Goal: Information Seeking & Learning: Learn about a topic

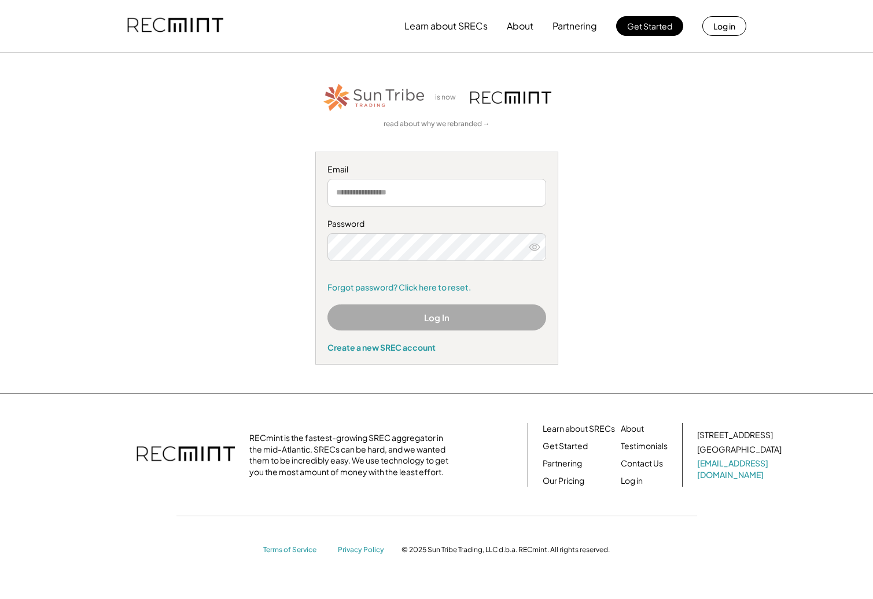
click at [411, 196] on input "email" at bounding box center [436, 193] width 219 height 28
click at [531, 598] on com-1password-button at bounding box center [436, 599] width 873 height 0
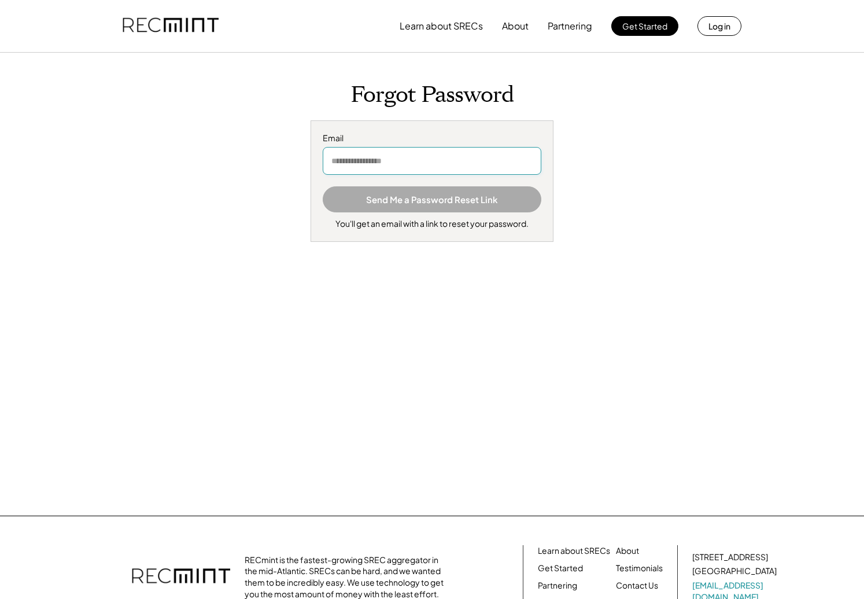
click at [384, 163] on input "email" at bounding box center [432, 161] width 219 height 28
type input "**********"
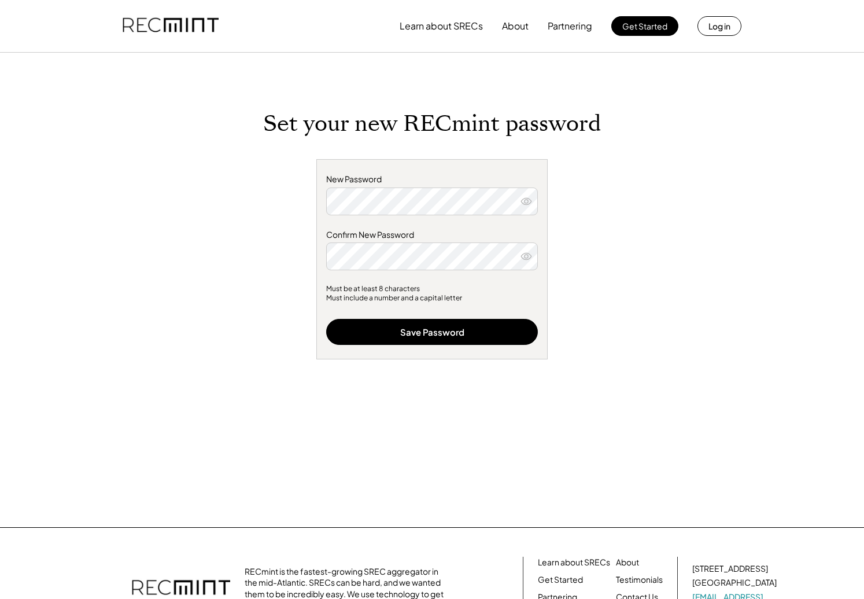
click at [529, 196] on icon at bounding box center [527, 202] width 12 height 12
click at [524, 255] on icon at bounding box center [527, 257] width 12 height 12
click at [451, 329] on button "Save Password" at bounding box center [432, 332] width 212 height 26
click at [658, 334] on div "Set your new RECmint password New Password Confirm New Password Must be at leas…" at bounding box center [432, 319] width 463 height 417
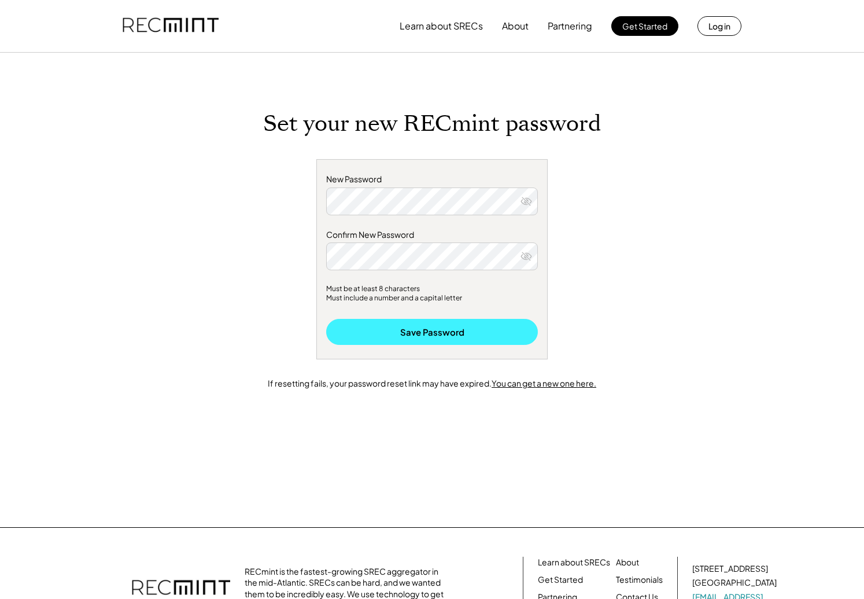
click at [463, 333] on button "Save Password" at bounding box center [432, 332] width 212 height 26
click at [547, 223] on div "New Password Confirm New Password Must be at least 8 characters Must include a …" at bounding box center [431, 259] width 231 height 200
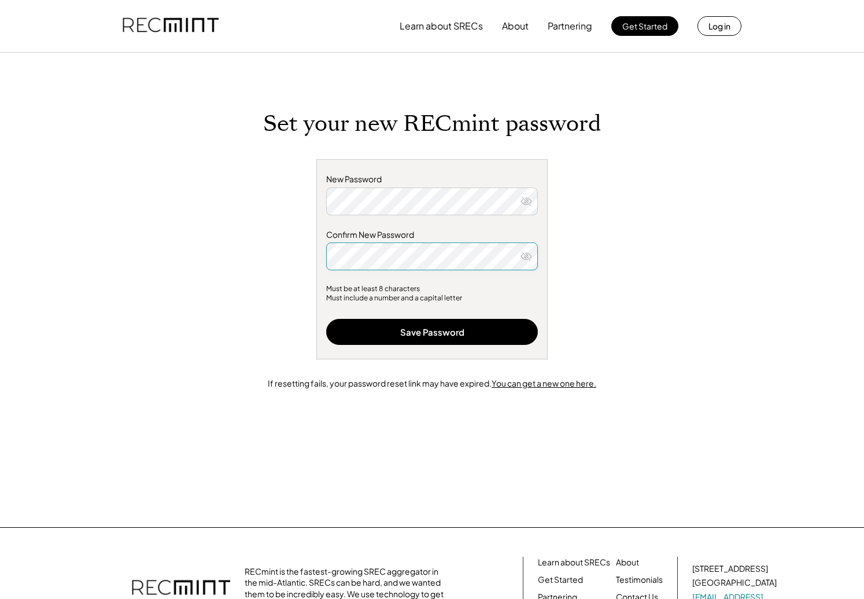
click at [587, 316] on div "New Password Confirm New Password Must be at least 8 characters Must include a …" at bounding box center [432, 279] width 329 height 240
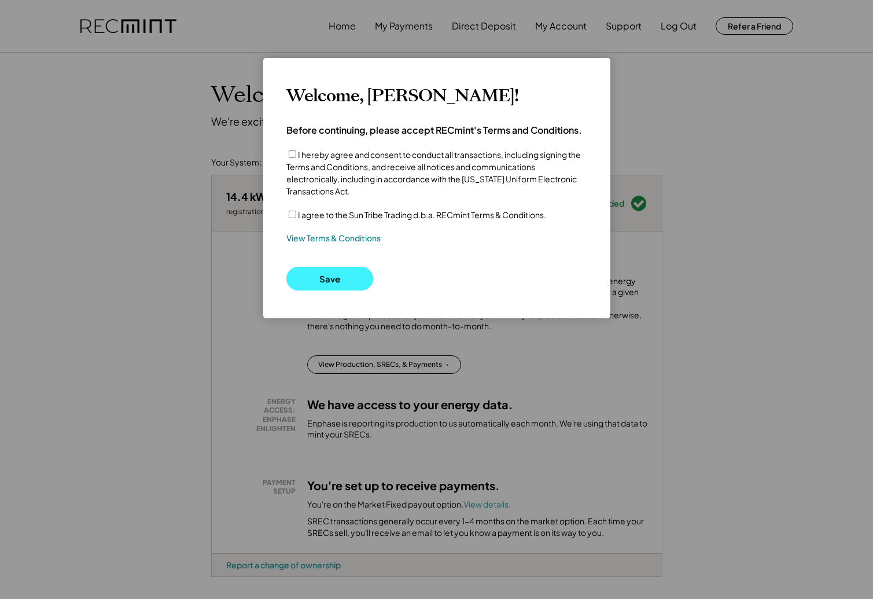
click at [312, 279] on button "Save" at bounding box center [329, 279] width 87 height 24
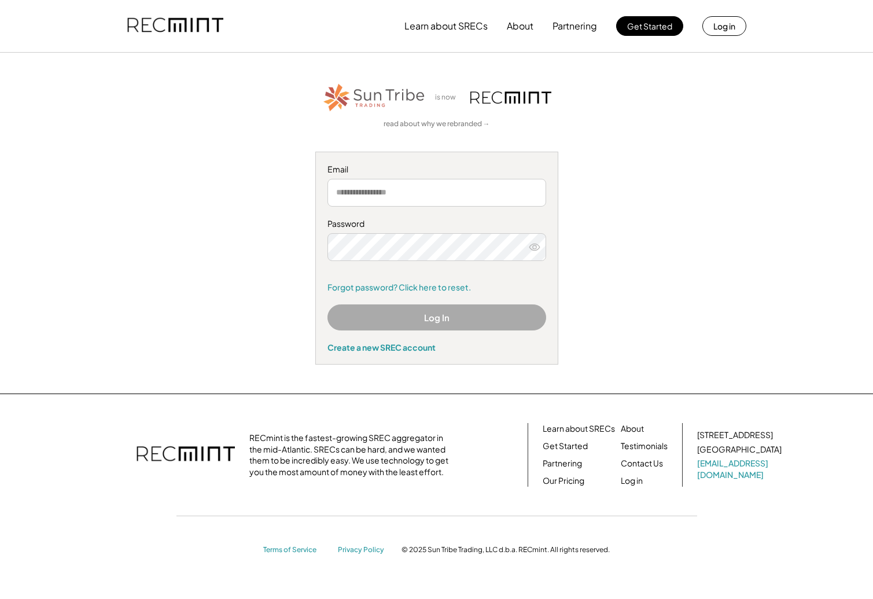
click at [404, 195] on input "email" at bounding box center [436, 193] width 219 height 28
type input "**********"
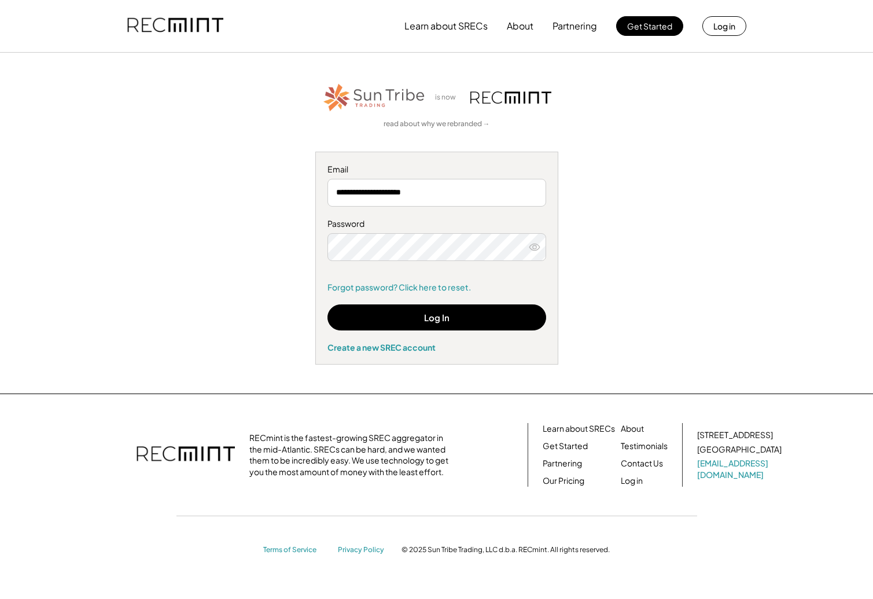
click at [543, 246] on button at bounding box center [534, 246] width 17 height 17
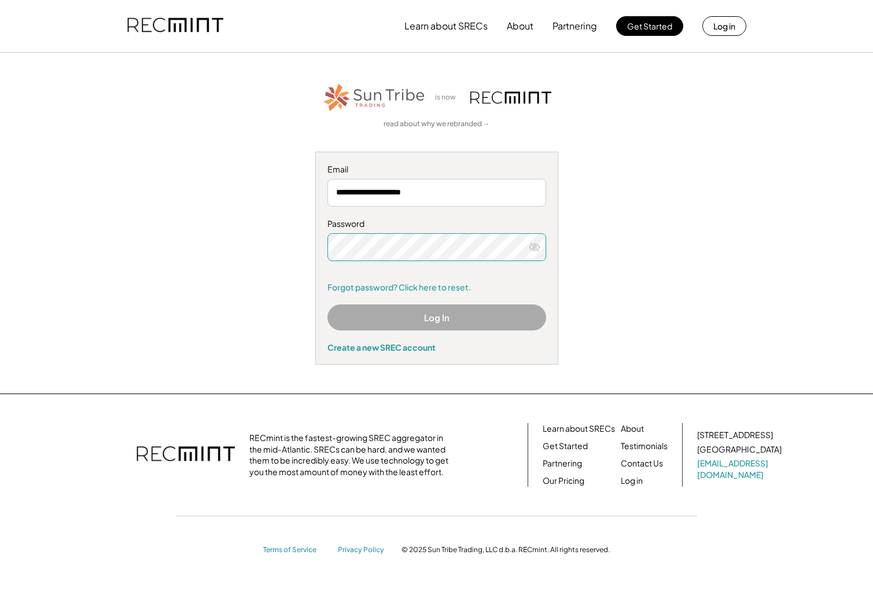
click at [271, 225] on div "**********" at bounding box center [436, 223] width 713 height 283
click at [748, 150] on div "**********" at bounding box center [436, 223] width 713 height 283
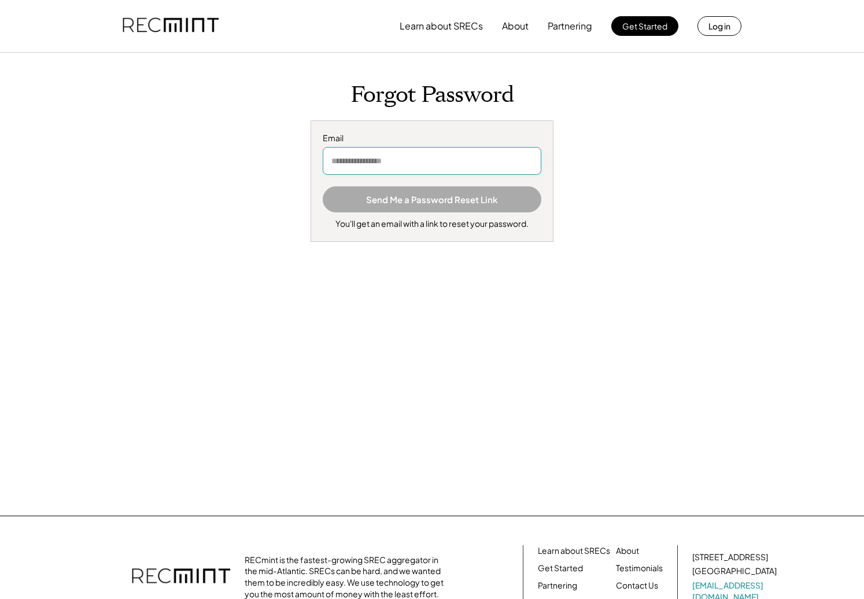
click at [378, 150] on input "email" at bounding box center [432, 161] width 219 height 28
type input "**********"
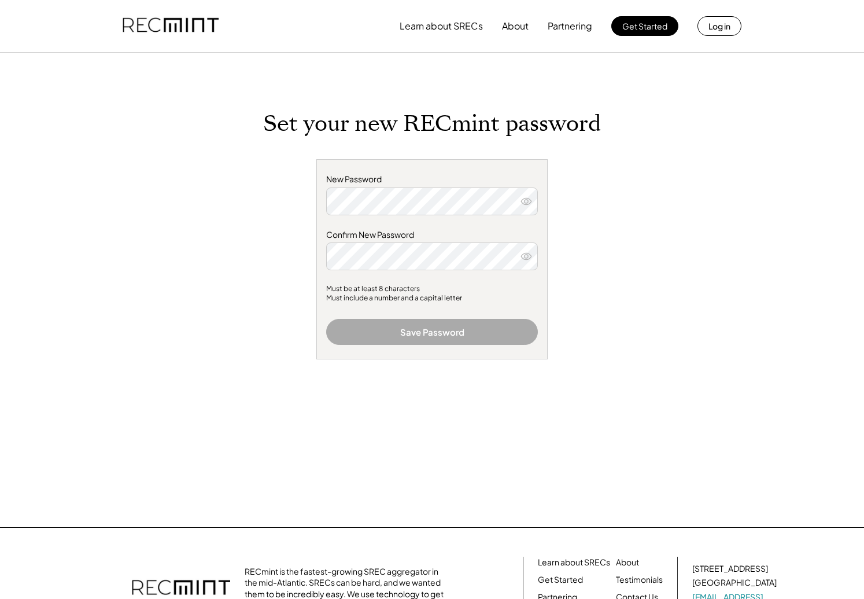
click at [533, 203] on button at bounding box center [526, 201] width 17 height 17
click at [285, 199] on div "New Password Confirm New Password Must be at least 8 characters Must include a …" at bounding box center [432, 279] width 329 height 240
click at [273, 198] on div "New Password Confirm New Password Must be at least 8 characters Must include a …" at bounding box center [432, 279] width 329 height 240
click at [222, 244] on div "Set your new RECmint password New Password Confirm New Password Must be at leas…" at bounding box center [432, 319] width 463 height 417
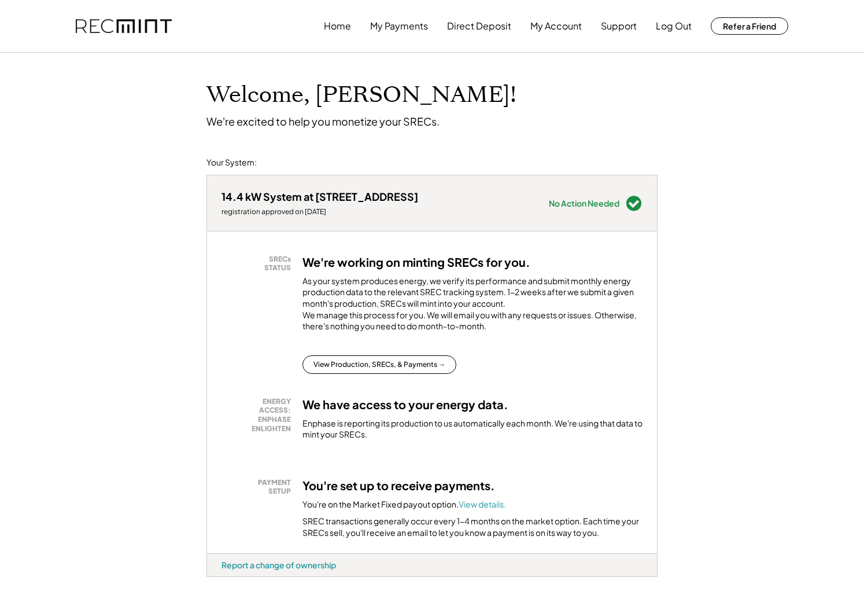
click at [347, 478] on div "You're set up to receive payments. You're on the Market Fixed payout option. Vi…" at bounding box center [473, 508] width 340 height 61
click at [478, 499] on font "View details." at bounding box center [482, 504] width 47 height 10
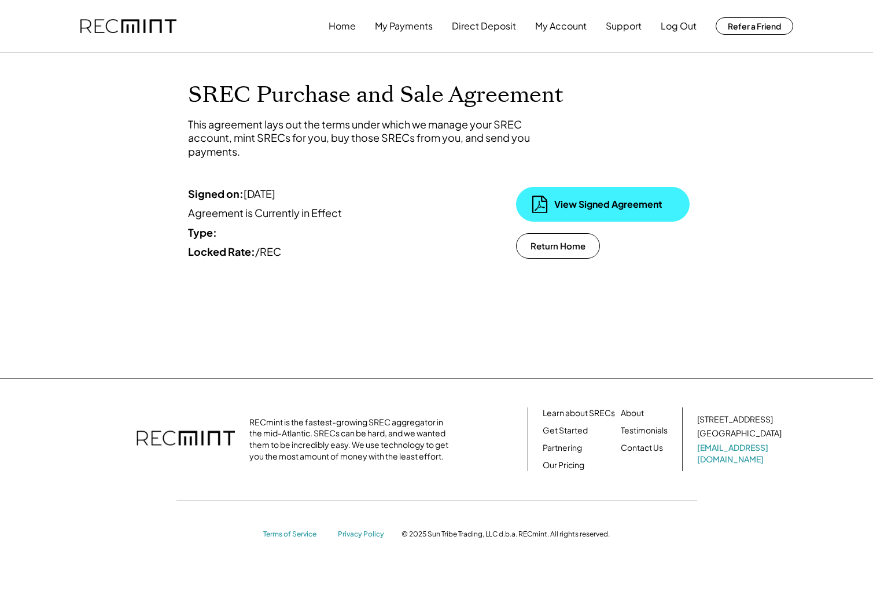
click at [576, 202] on div "View Signed Agreement" at bounding box center [612, 204] width 116 height 13
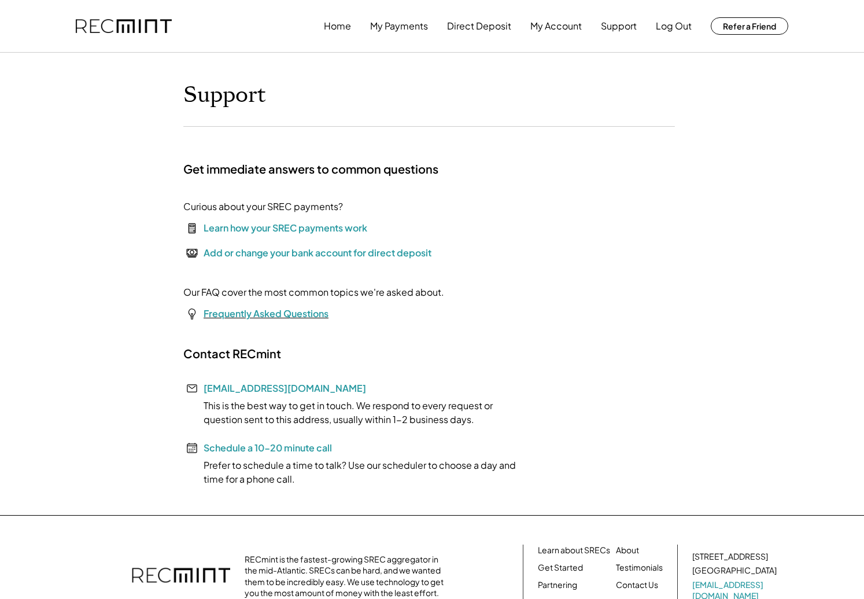
click at [227, 315] on font "Frequently Asked Questions" at bounding box center [266, 313] width 125 height 12
